Goal: Information Seeking & Learning: Learn about a topic

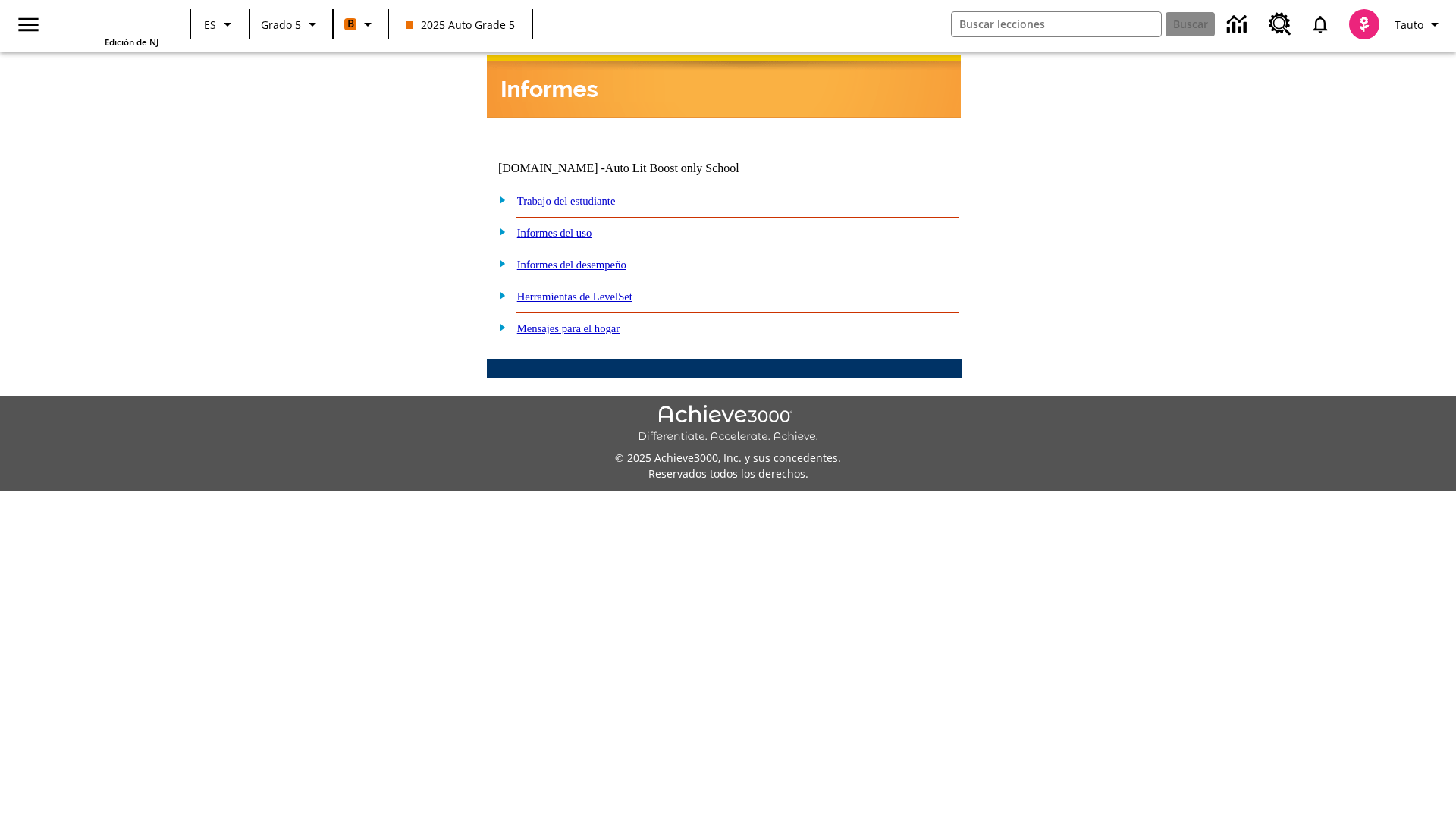
click at [592, 258] on link "Informes del desempeño" at bounding box center [572, 264] width 110 height 12
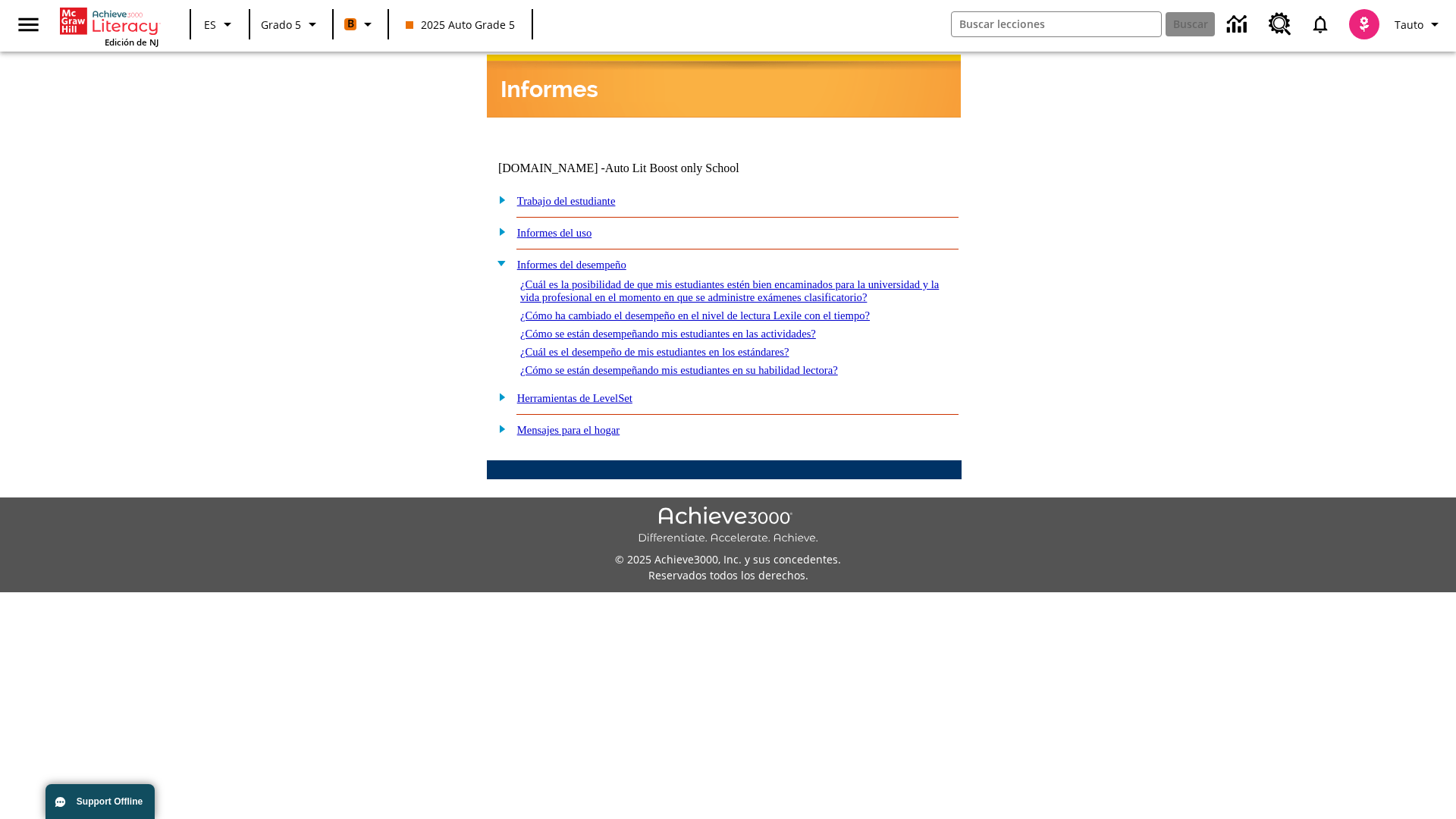
click at [720, 279] on link "¿Cuál es la posibilidad de que mis estudiantes estén bien encaminados para la u…" at bounding box center [730, 292] width 419 height 25
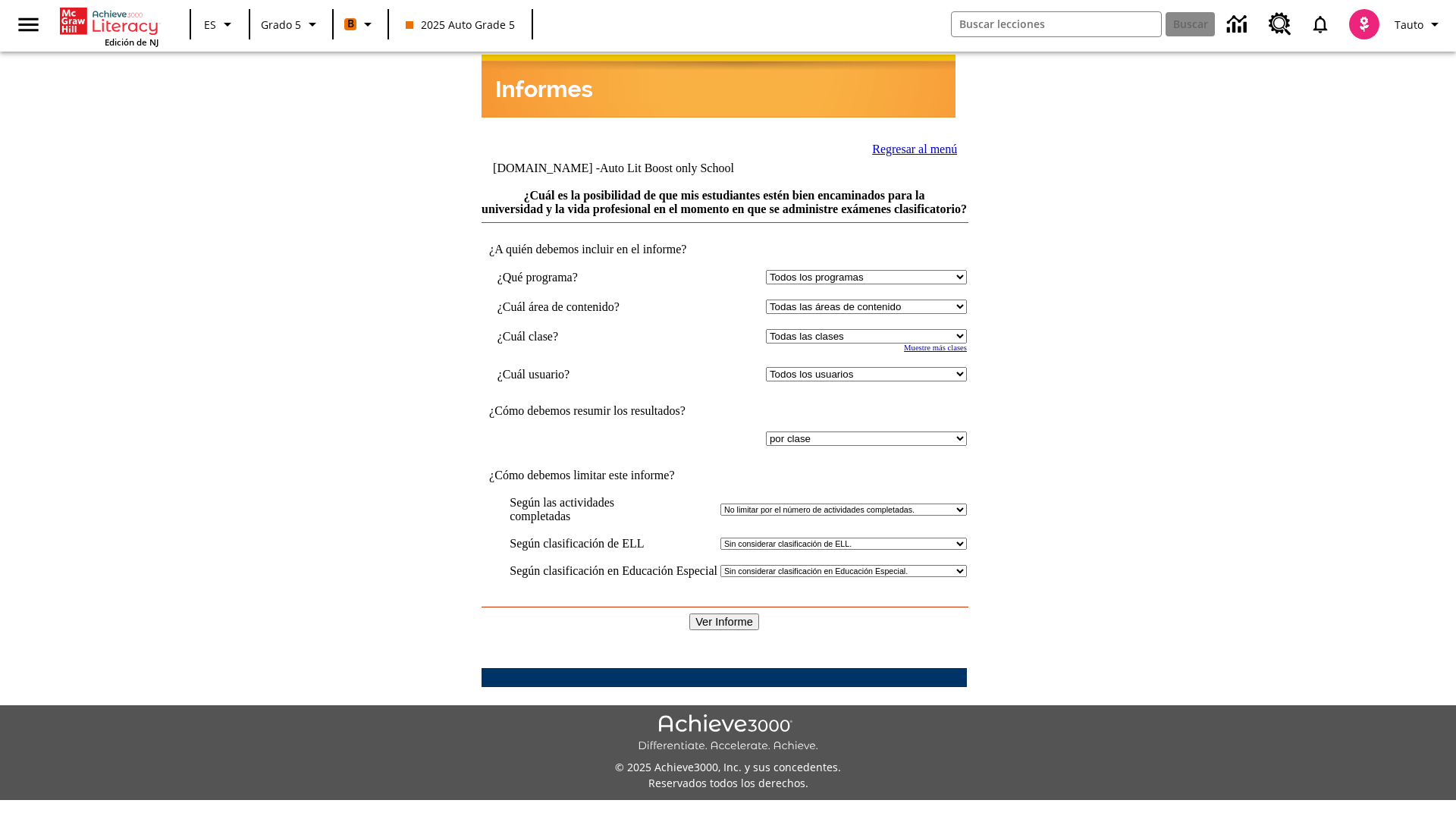
select select "11133131"
